Goal: Check status: Check status

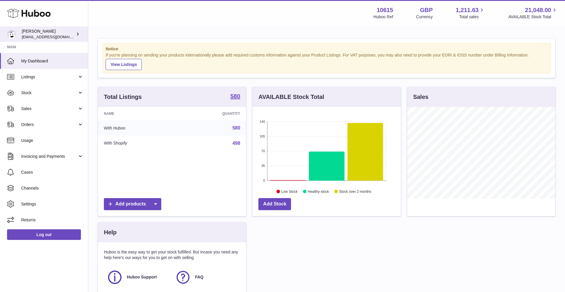
click at [50, 36] on span "[EMAIL_ADDRESS][DOMAIN_NAME]" at bounding box center [54, 36] width 65 height 5
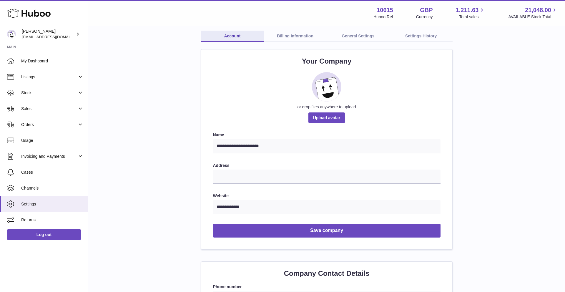
scroll to position [36, 0]
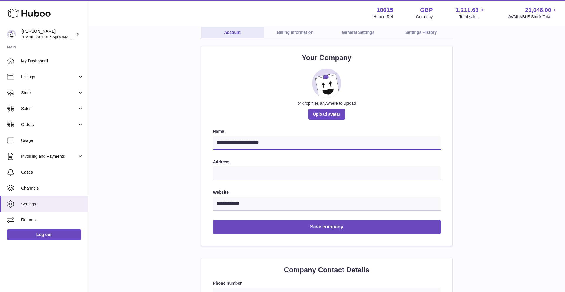
click at [282, 144] on input "**********" at bounding box center [326, 143] width 227 height 14
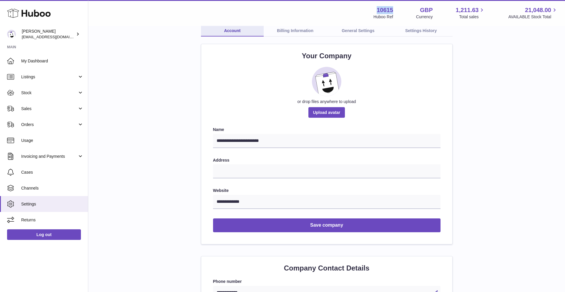
drag, startPoint x: 395, startPoint y: 10, endPoint x: 377, endPoint y: 9, distance: 18.5
click at [377, 9] on div "10615 Huboo Ref GBP Currency 1,211.63 Total sales 21,048.00 AVAILABLE Stock Tot…" at bounding box center [465, 13] width 184 height 14
copy strong "10615"
